Goal: Transaction & Acquisition: Purchase product/service

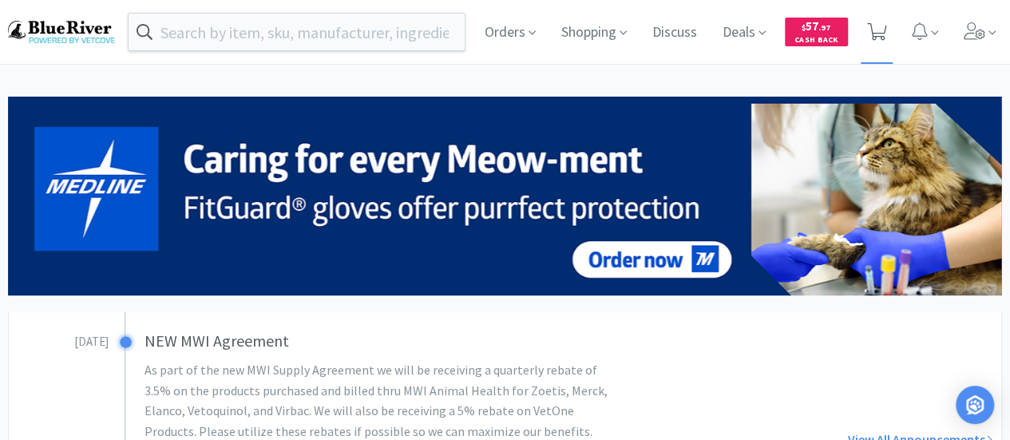
click at [878, 25] on icon at bounding box center [877, 32] width 20 height 18
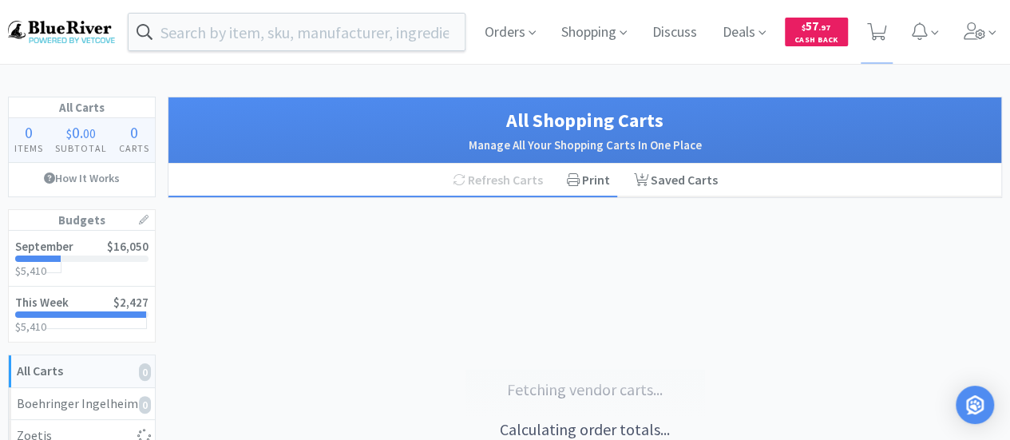
select select "10"
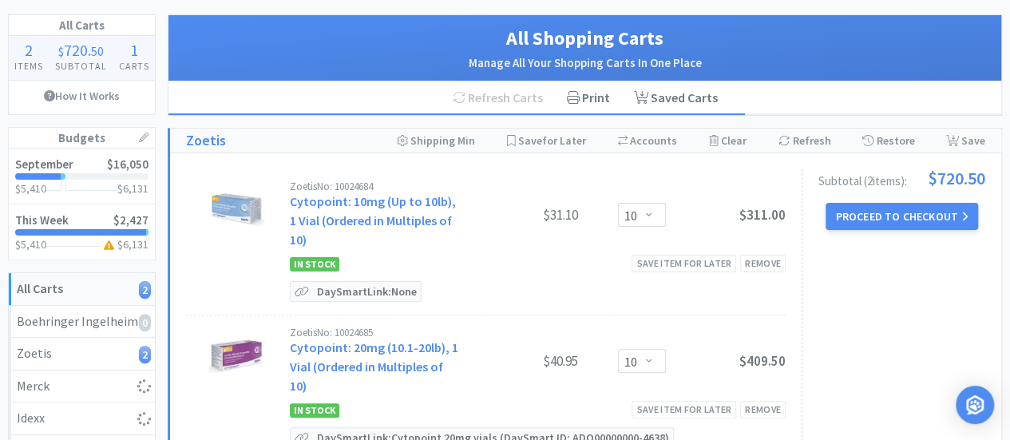
scroll to position [80, 0]
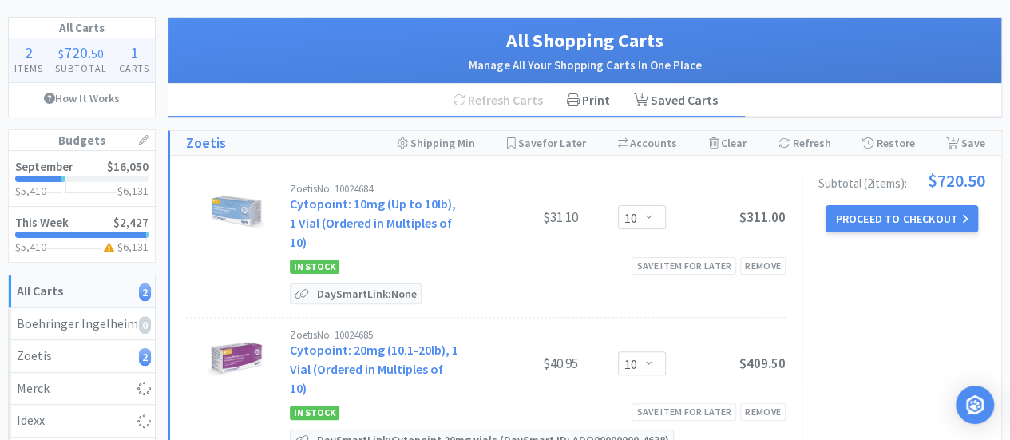
select select "1"
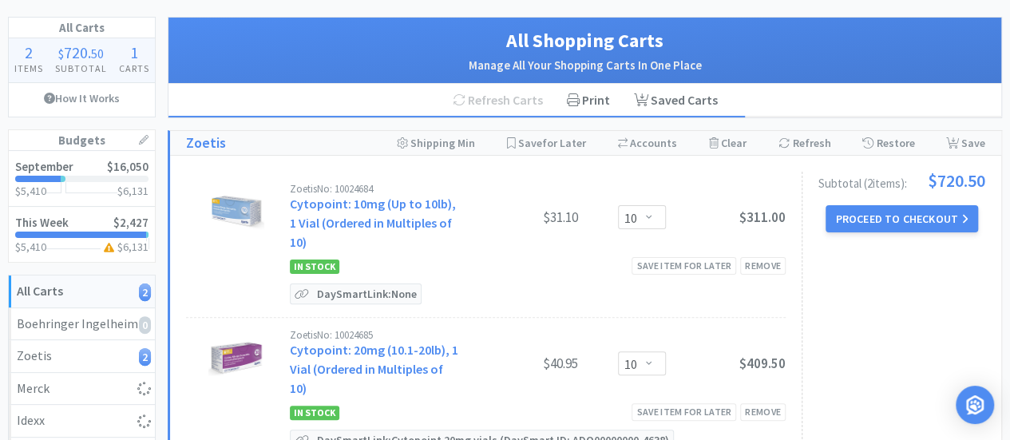
select select "1"
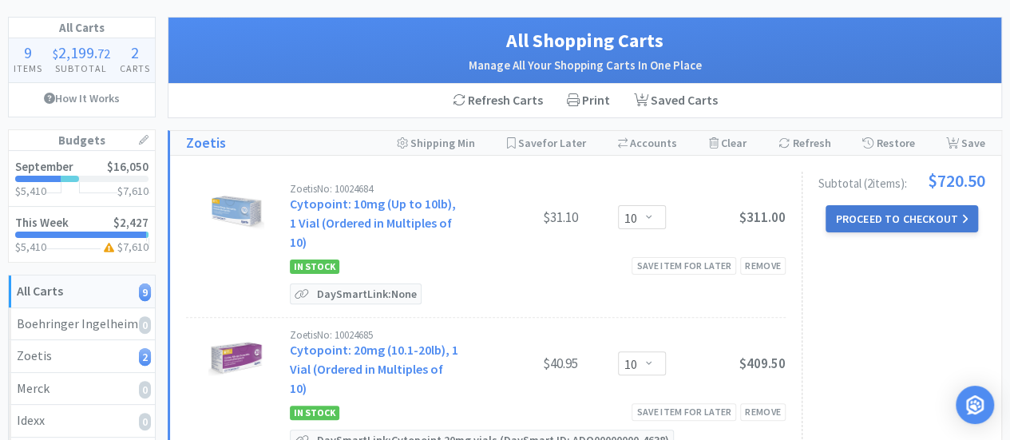
click at [897, 215] on button "Proceed to Checkout" at bounding box center [902, 218] width 152 height 27
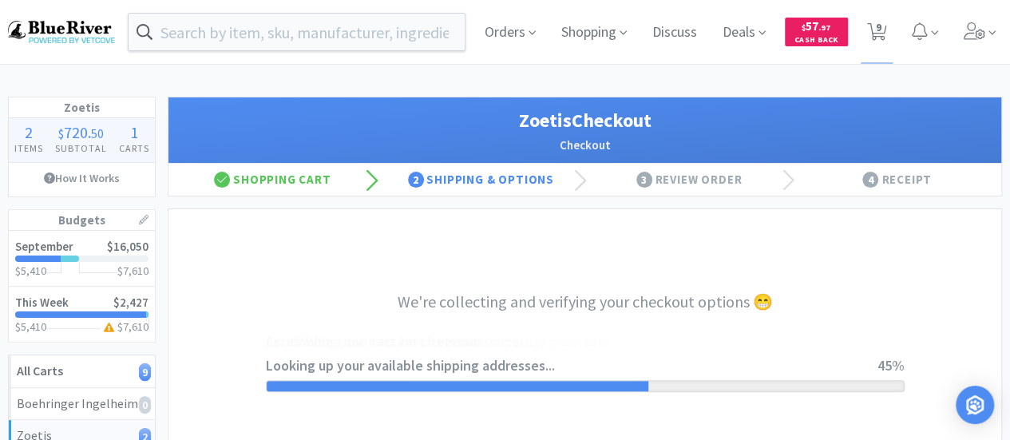
select select "invoice"
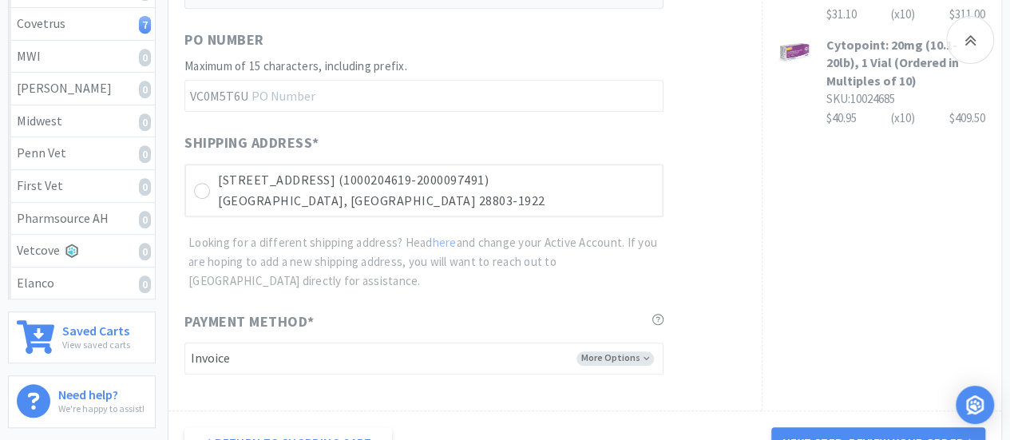
scroll to position [559, 0]
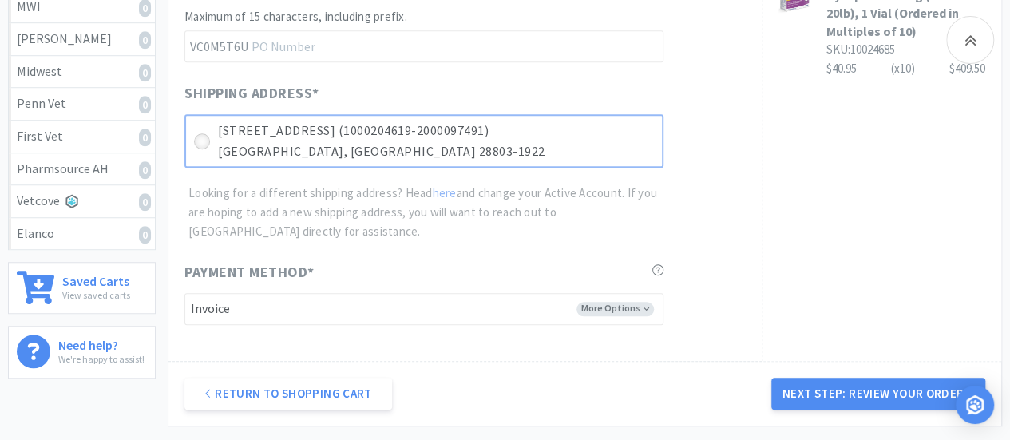
click at [201, 136] on icon at bounding box center [202, 142] width 12 height 12
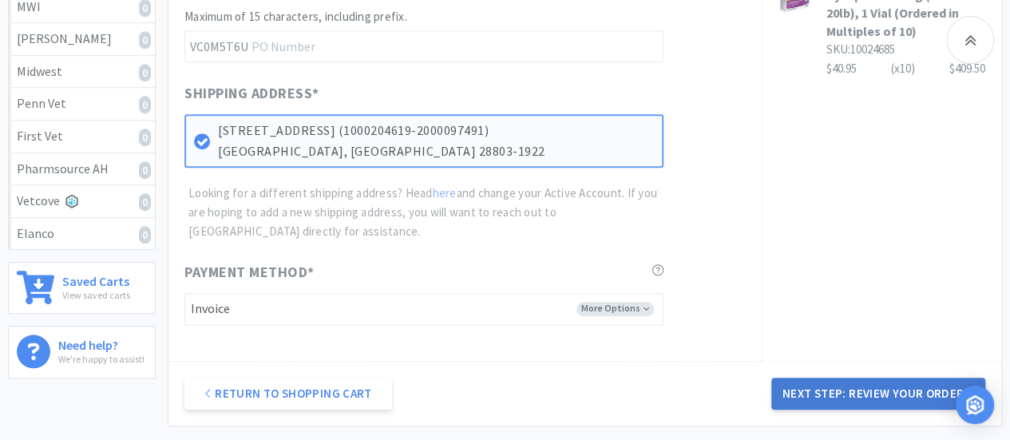
click at [873, 393] on button "Next Step: Review Your Order" at bounding box center [878, 394] width 214 height 32
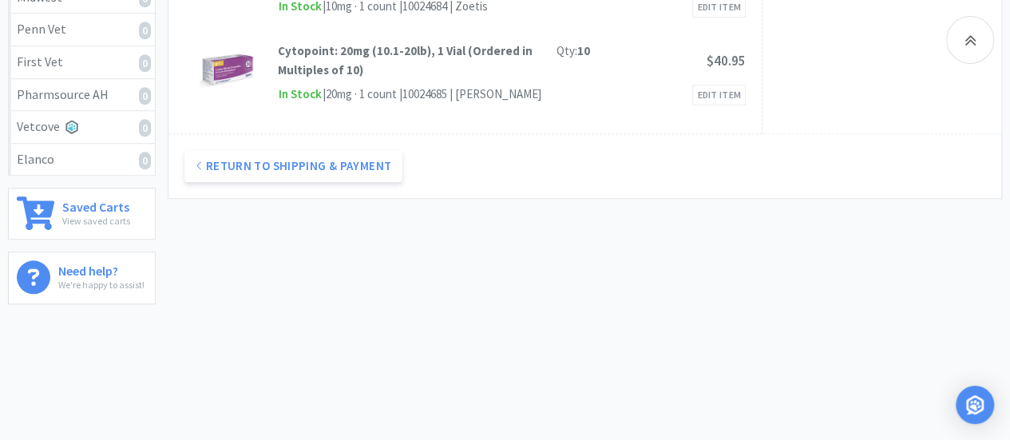
scroll to position [239, 0]
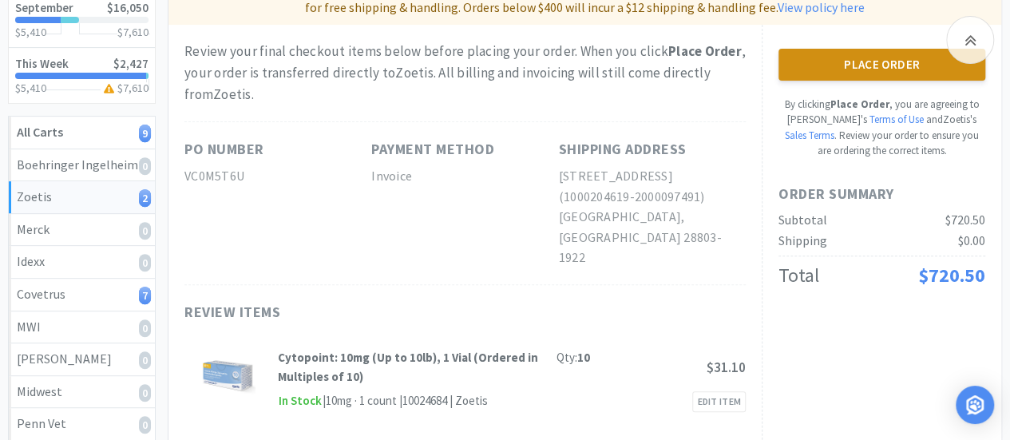
click at [886, 72] on button "Place Order" at bounding box center [882, 65] width 207 height 32
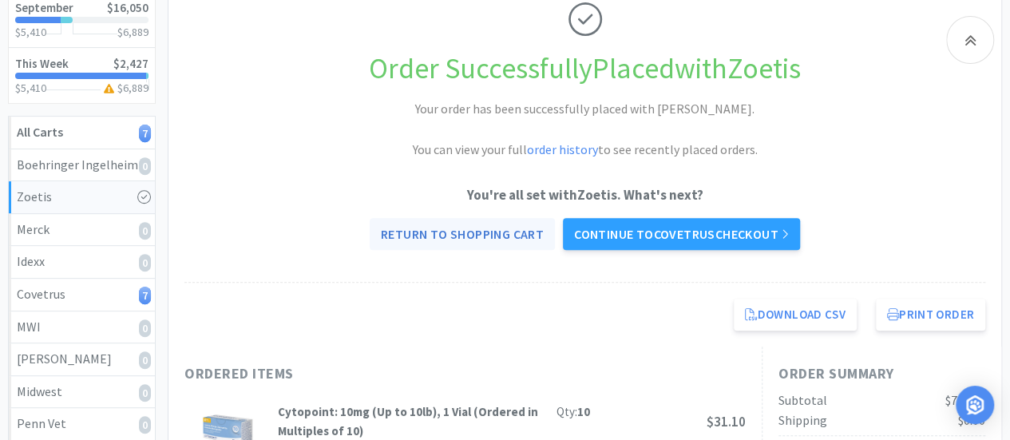
click at [464, 234] on link "Return to Shopping Cart" at bounding box center [462, 234] width 185 height 32
select select "1"
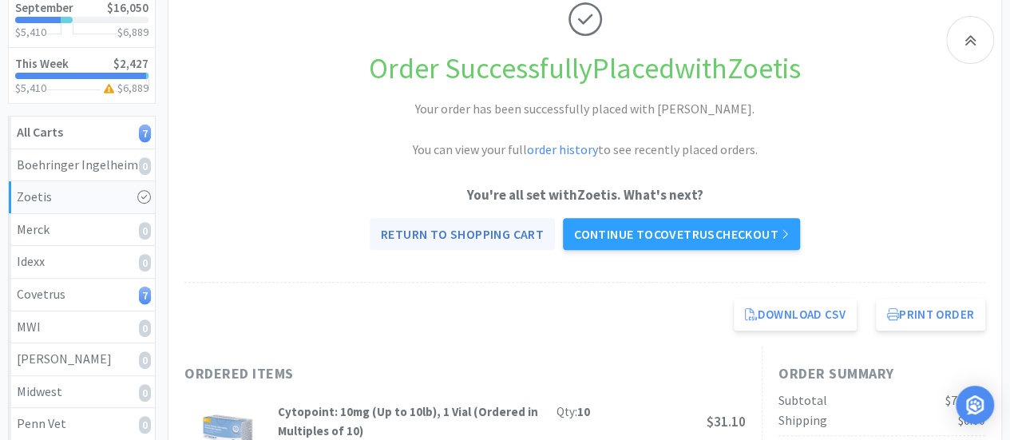
select select "1"
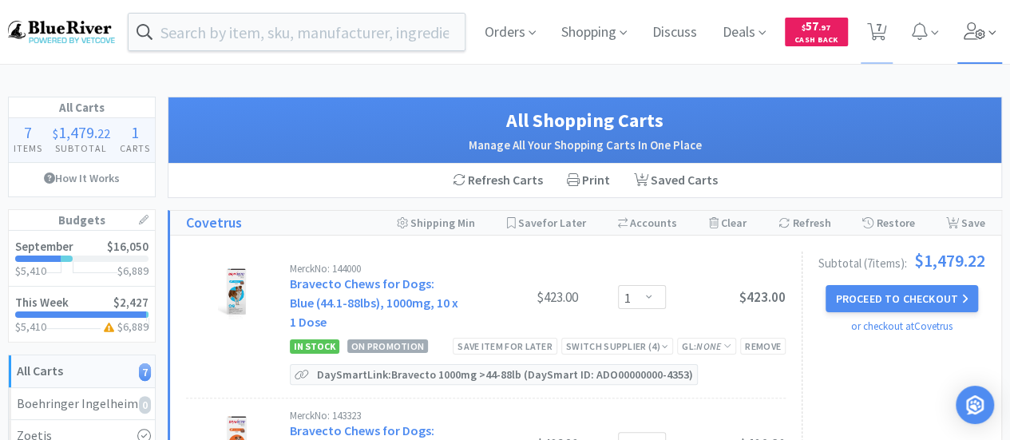
click at [970, 38] on icon at bounding box center [975, 31] width 22 height 18
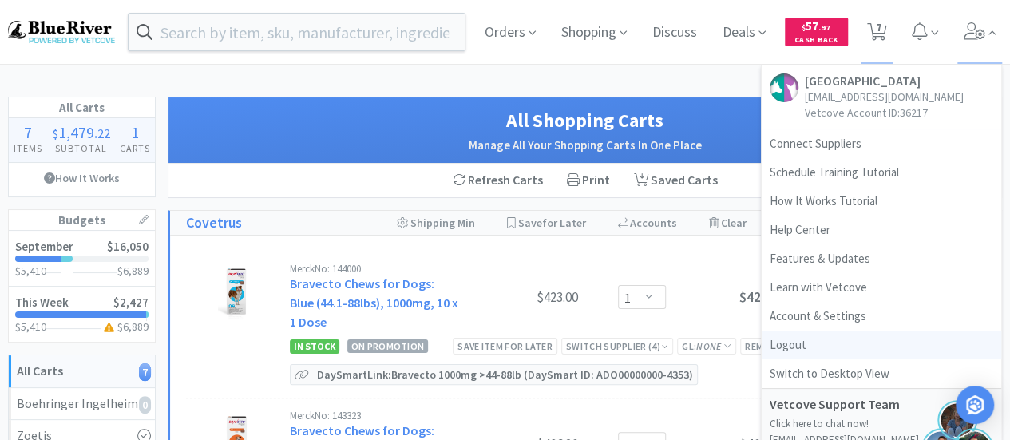
click at [779, 346] on link "Logout" at bounding box center [882, 345] width 240 height 29
